Goal: Transaction & Acquisition: Download file/media

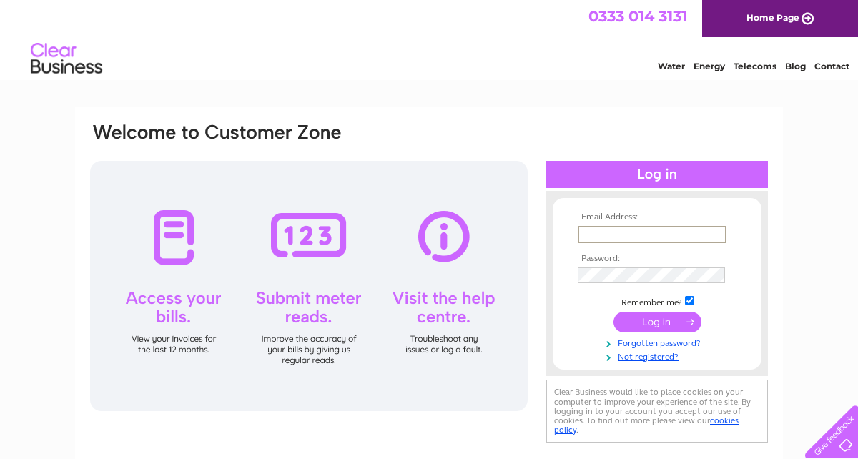
click at [596, 234] on input "text" at bounding box center [652, 234] width 149 height 17
type input "mail@netizens-stalbans.co.uk"
click at [645, 319] on input "submit" at bounding box center [658, 322] width 88 height 20
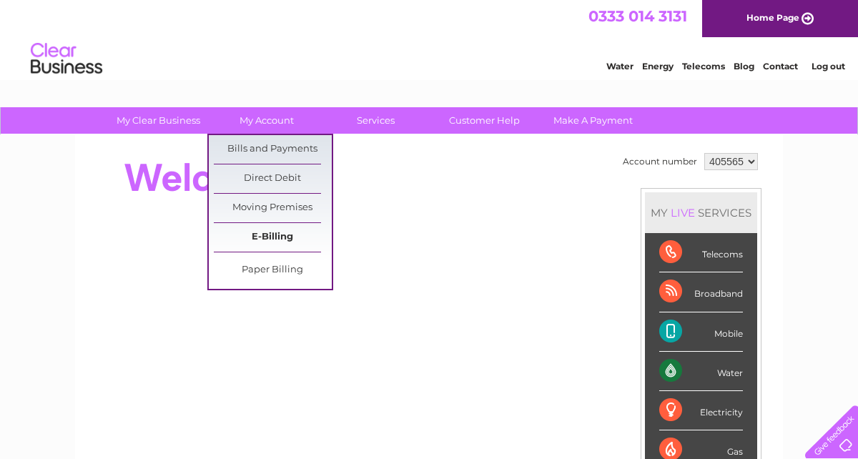
click at [272, 235] on link "E-Billing" at bounding box center [273, 237] width 118 height 29
click at [282, 151] on link "Bills and Payments" at bounding box center [273, 149] width 118 height 29
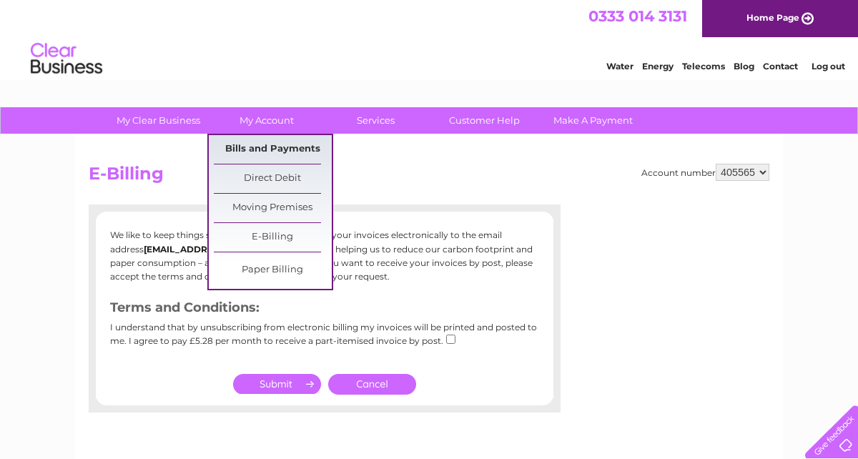
click at [282, 145] on link "Bills and Payments" at bounding box center [273, 149] width 118 height 29
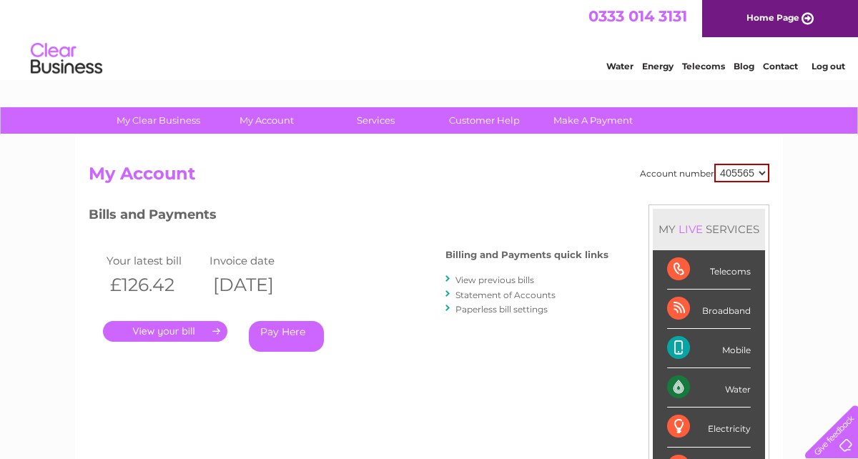
click at [197, 329] on link "." at bounding box center [165, 331] width 124 height 21
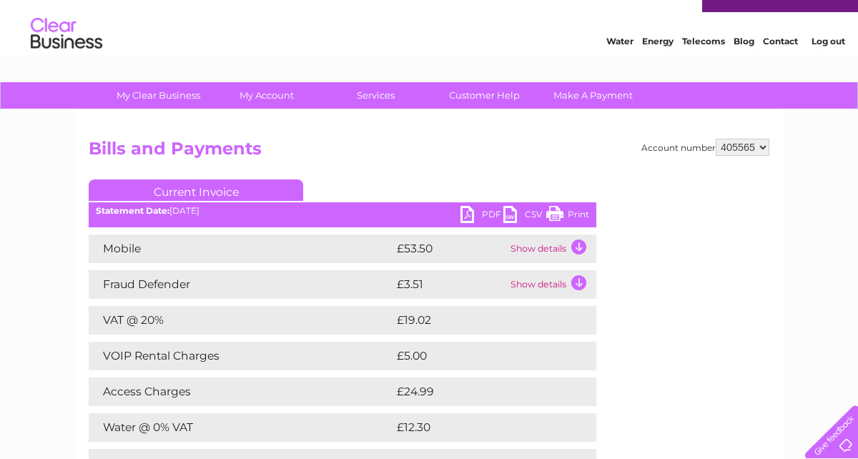
scroll to position [54, 0]
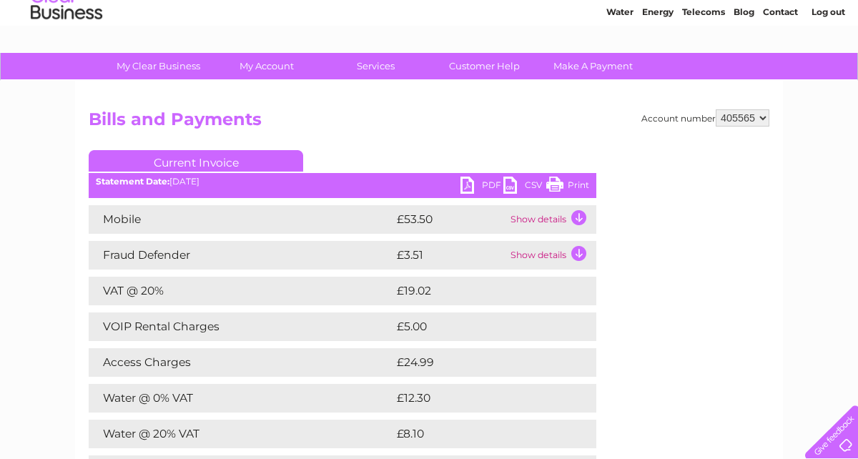
click at [487, 179] on link "PDF" at bounding box center [482, 187] width 43 height 21
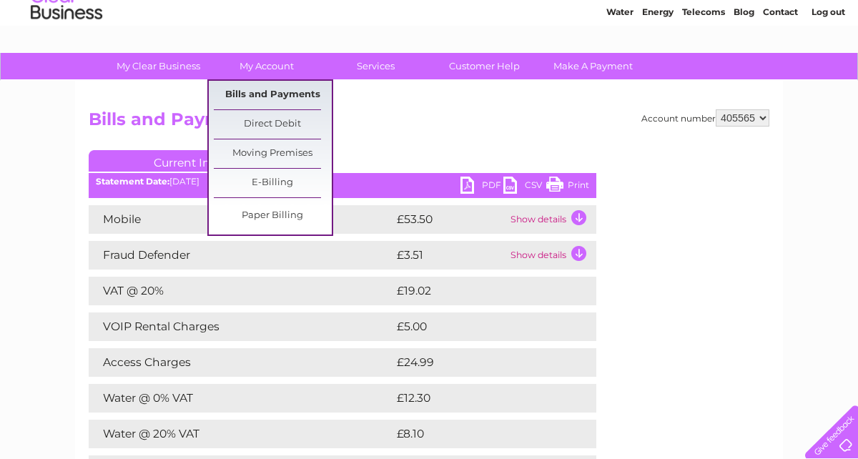
click at [269, 94] on link "Bills and Payments" at bounding box center [273, 95] width 118 height 29
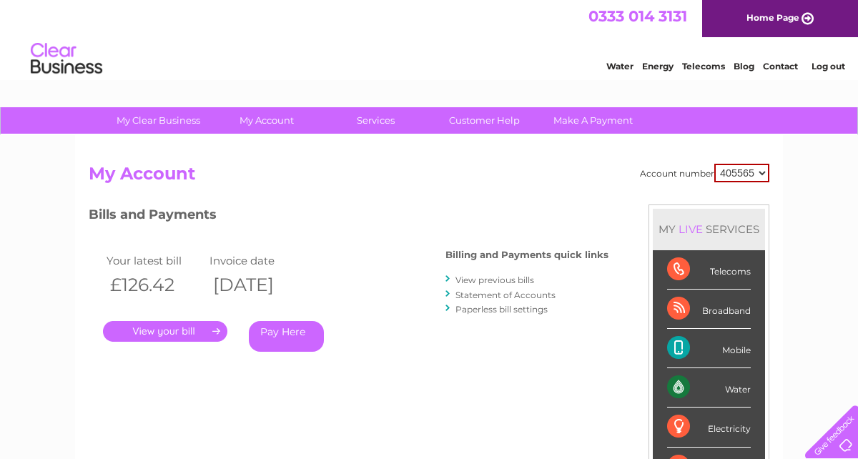
click at [488, 282] on link "View previous bills" at bounding box center [495, 280] width 79 height 11
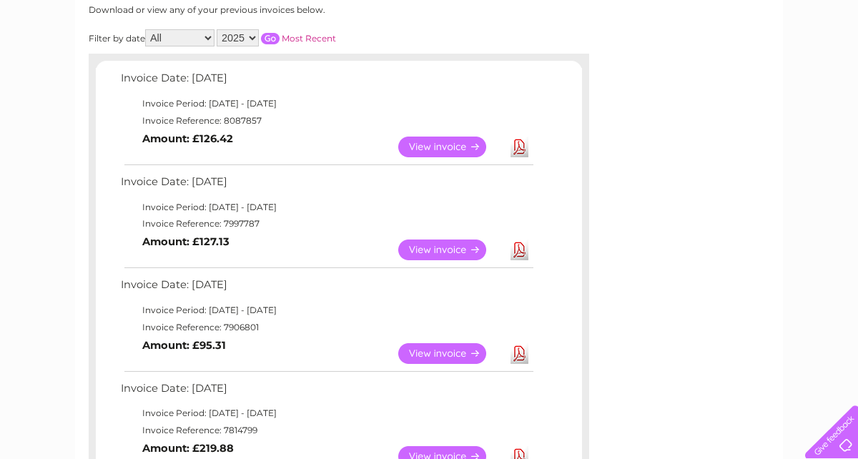
scroll to position [202, 0]
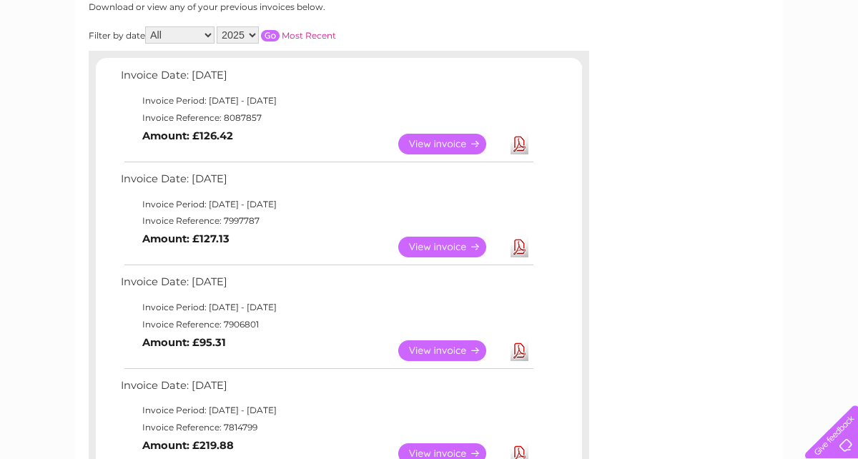
click at [520, 247] on link "Download" at bounding box center [520, 247] width 18 height 21
click at [516, 352] on link "Download" at bounding box center [520, 350] width 18 height 21
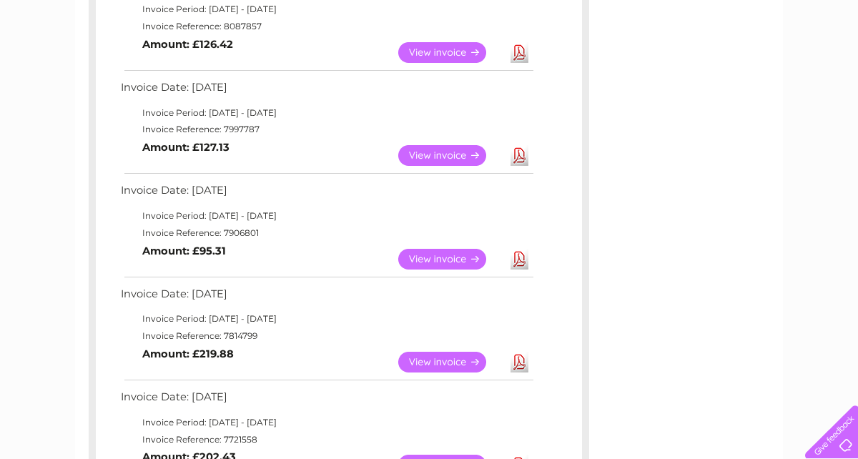
scroll to position [295, 0]
